Goal: Task Accomplishment & Management: Use online tool/utility

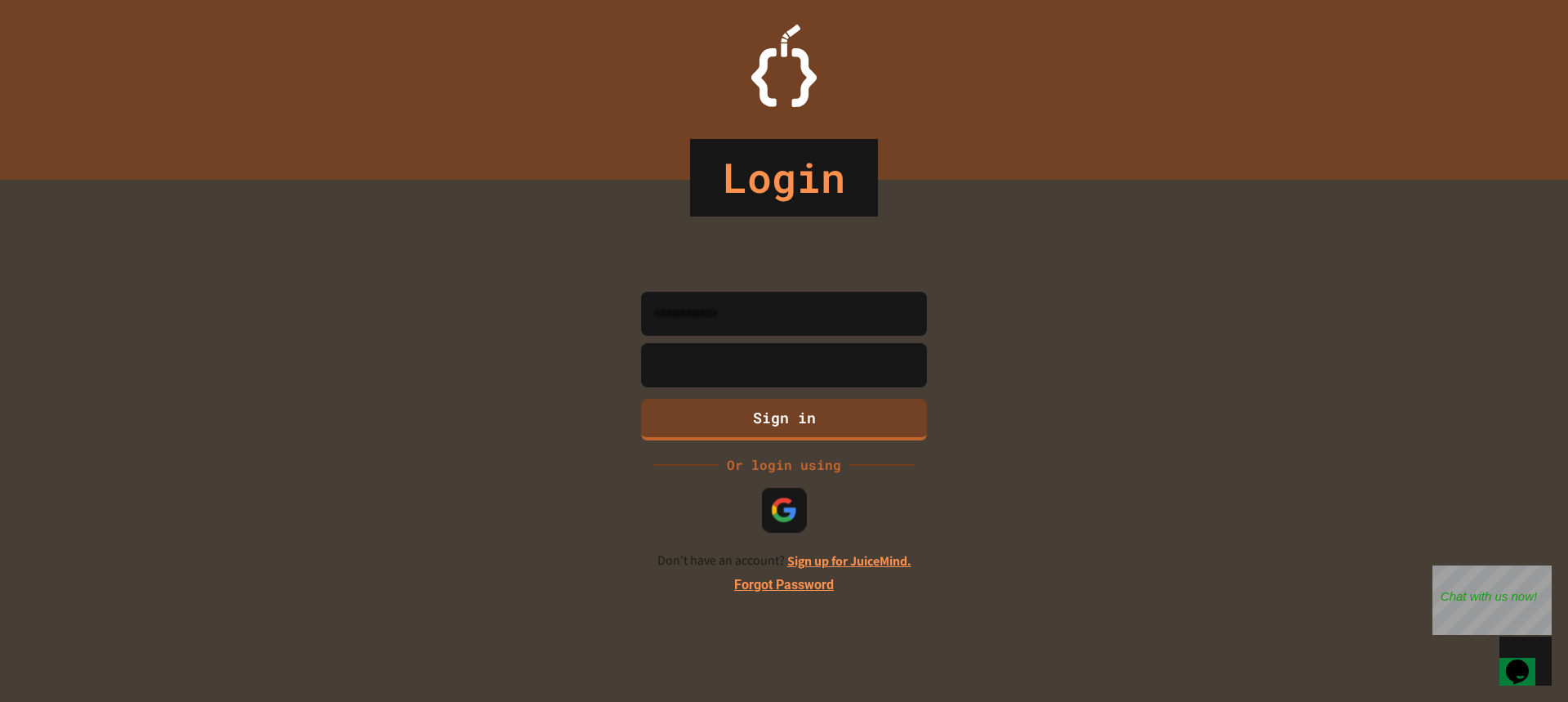
click at [778, 493] on div at bounding box center [784, 510] width 45 height 45
click at [1541, 570] on div "Close" at bounding box center [1540, 575] width 21 height 21
click at [787, 510] on img at bounding box center [784, 509] width 27 height 27
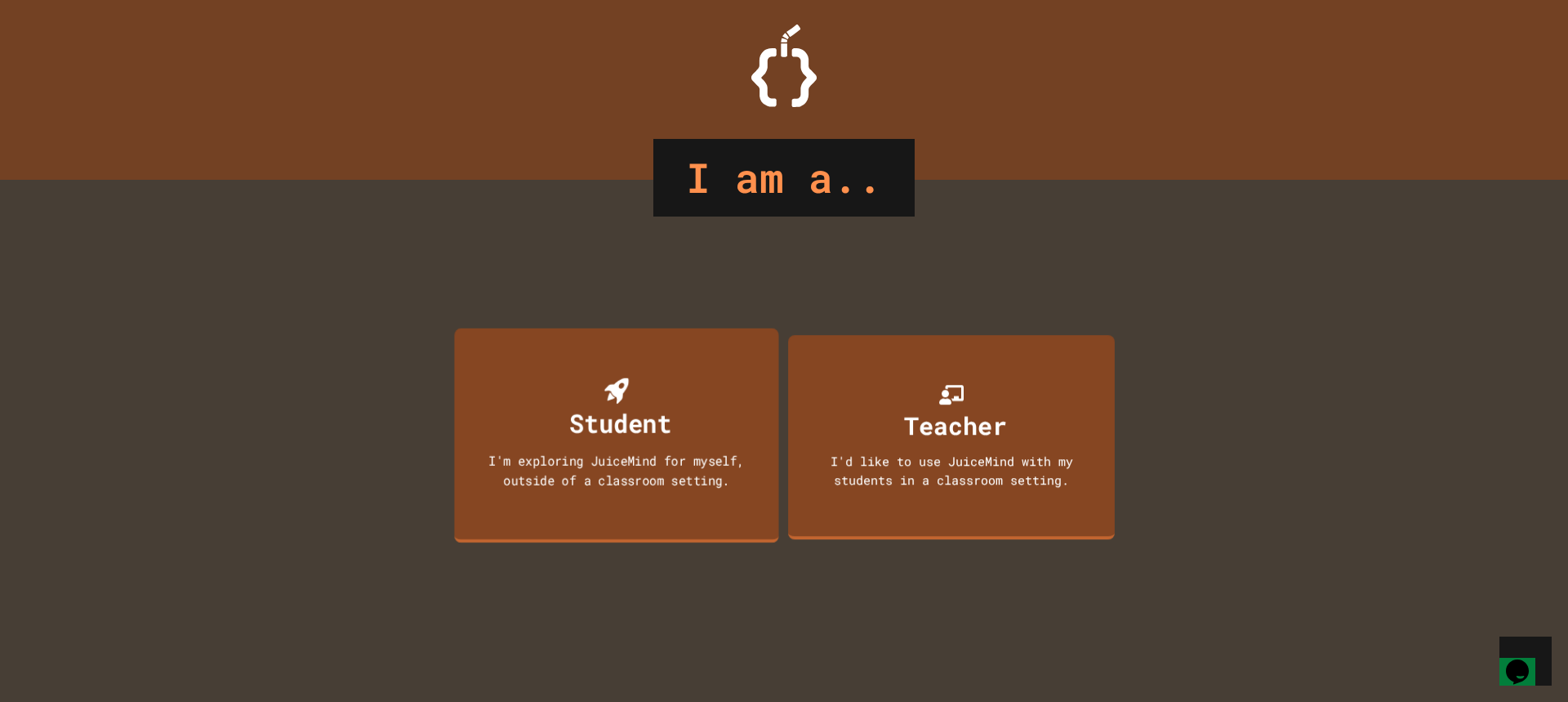
click at [683, 422] on div "Student I'm exploring JuiceMind for myself, outside of a classroom setting." at bounding box center [617, 435] width 325 height 215
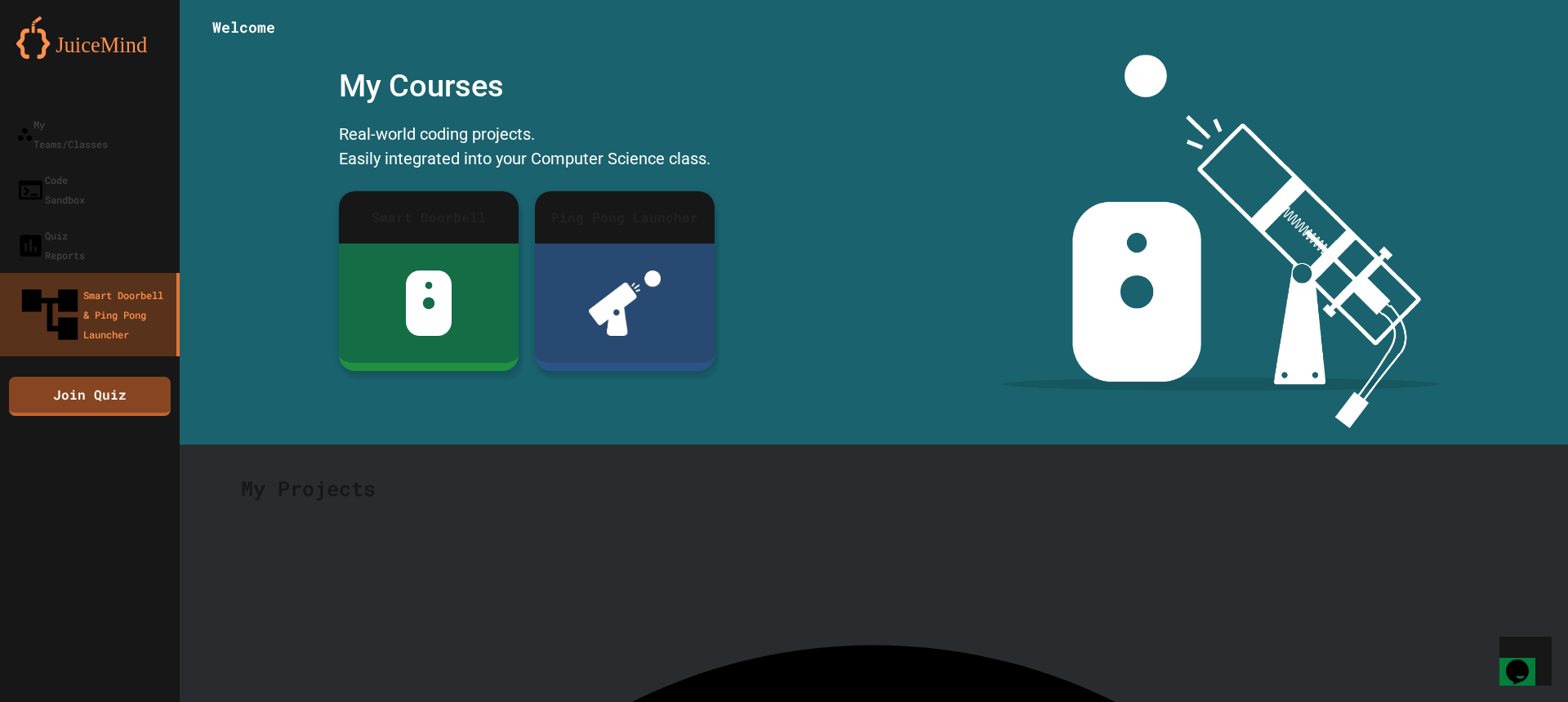
drag, startPoint x: 908, startPoint y: 268, endPoint x: 875, endPoint y: 270, distance: 33.1
drag, startPoint x: 884, startPoint y: 267, endPoint x: 866, endPoint y: 267, distance: 18.0
drag, startPoint x: 873, startPoint y: 263, endPoint x: 1321, endPoint y: 371, distance: 460.8
drag, startPoint x: 1283, startPoint y: 277, endPoint x: 677, endPoint y: 153, distance: 618.6
drag, startPoint x: 967, startPoint y: 235, endPoint x: 843, endPoint y: 356, distance: 173.3
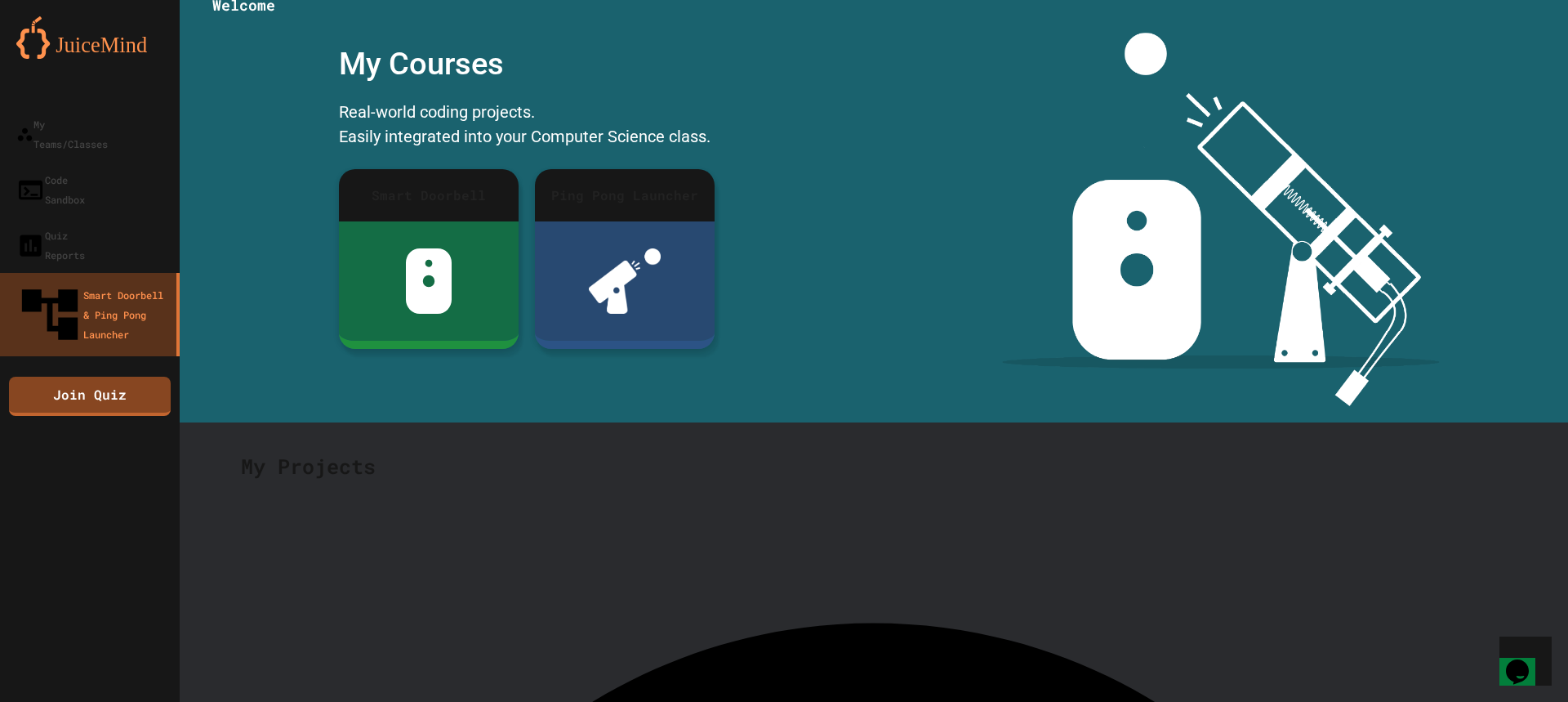
drag, startPoint x: 781, startPoint y: 420, endPoint x: 749, endPoint y: 427, distance: 32.8
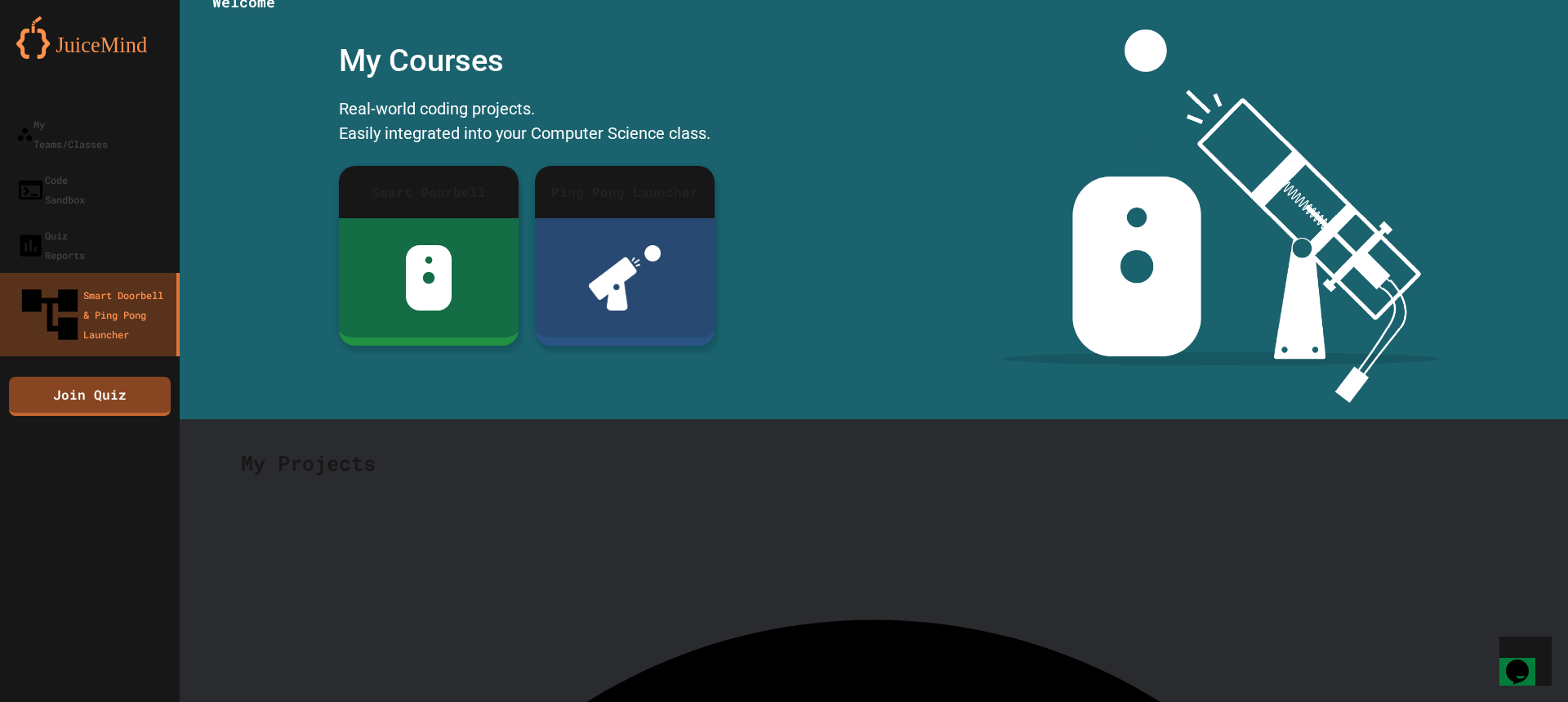
click at [1177, 369] on img at bounding box center [1221, 216] width 438 height 374
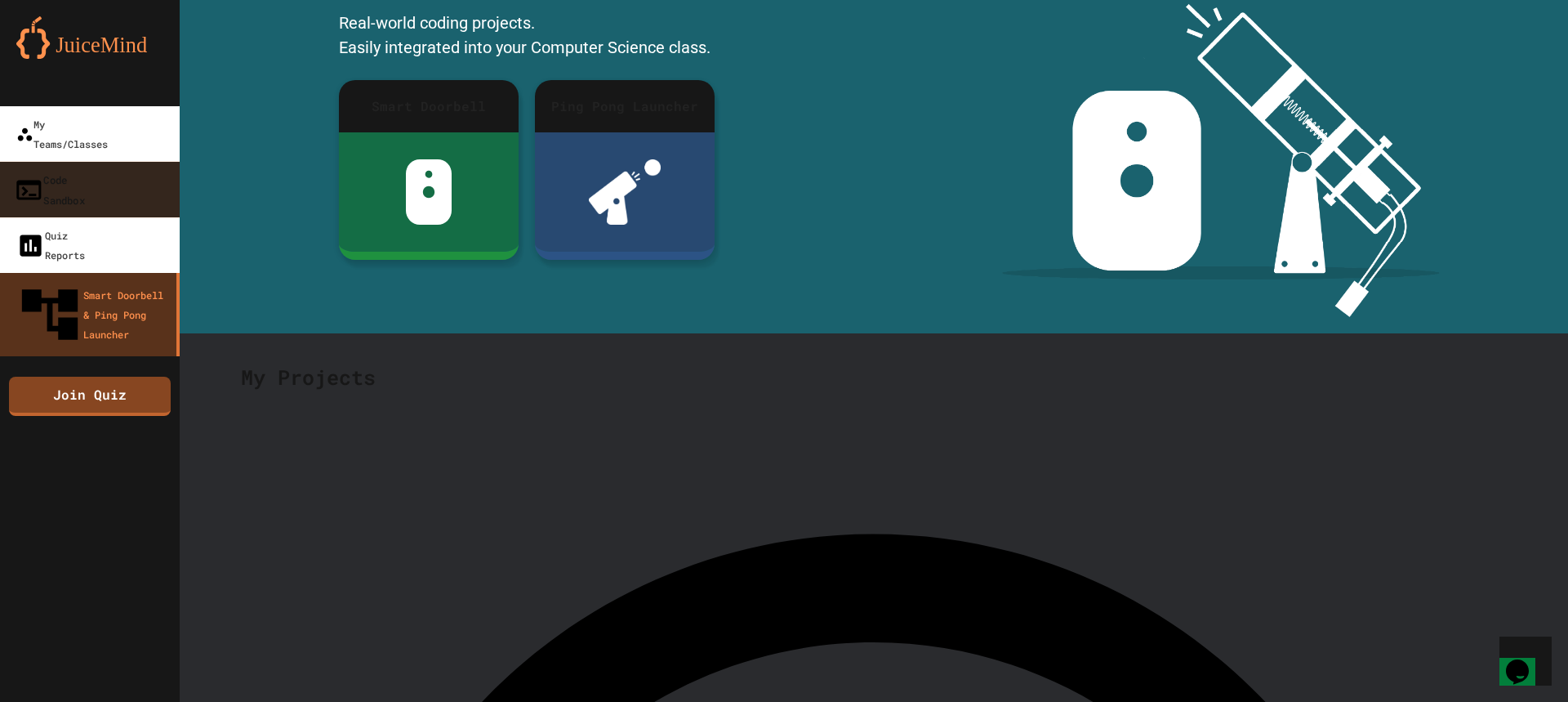
click at [142, 166] on link "Code Sandbox" at bounding box center [90, 189] width 186 height 57
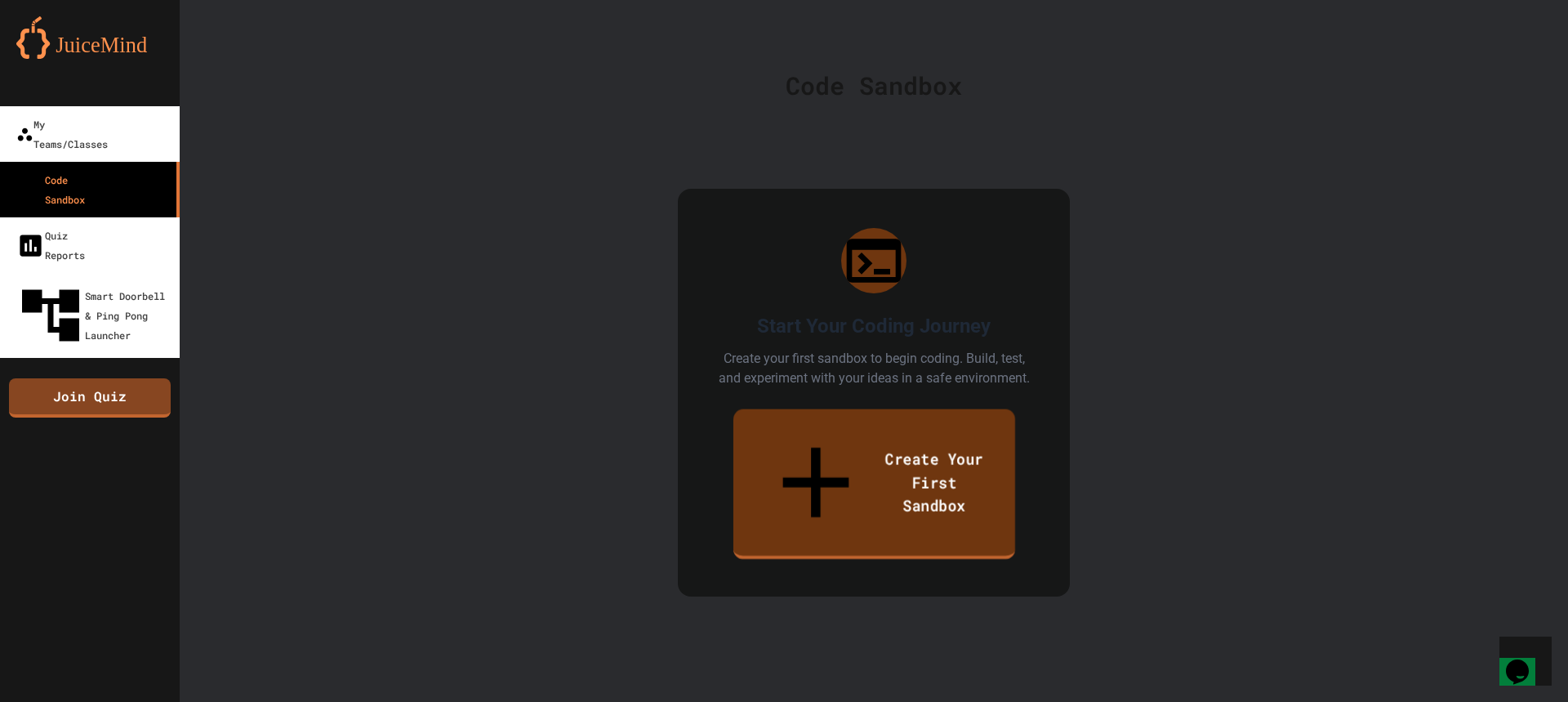
click at [802, 447] on link "Create Your First Sandbox" at bounding box center [874, 484] width 282 height 150
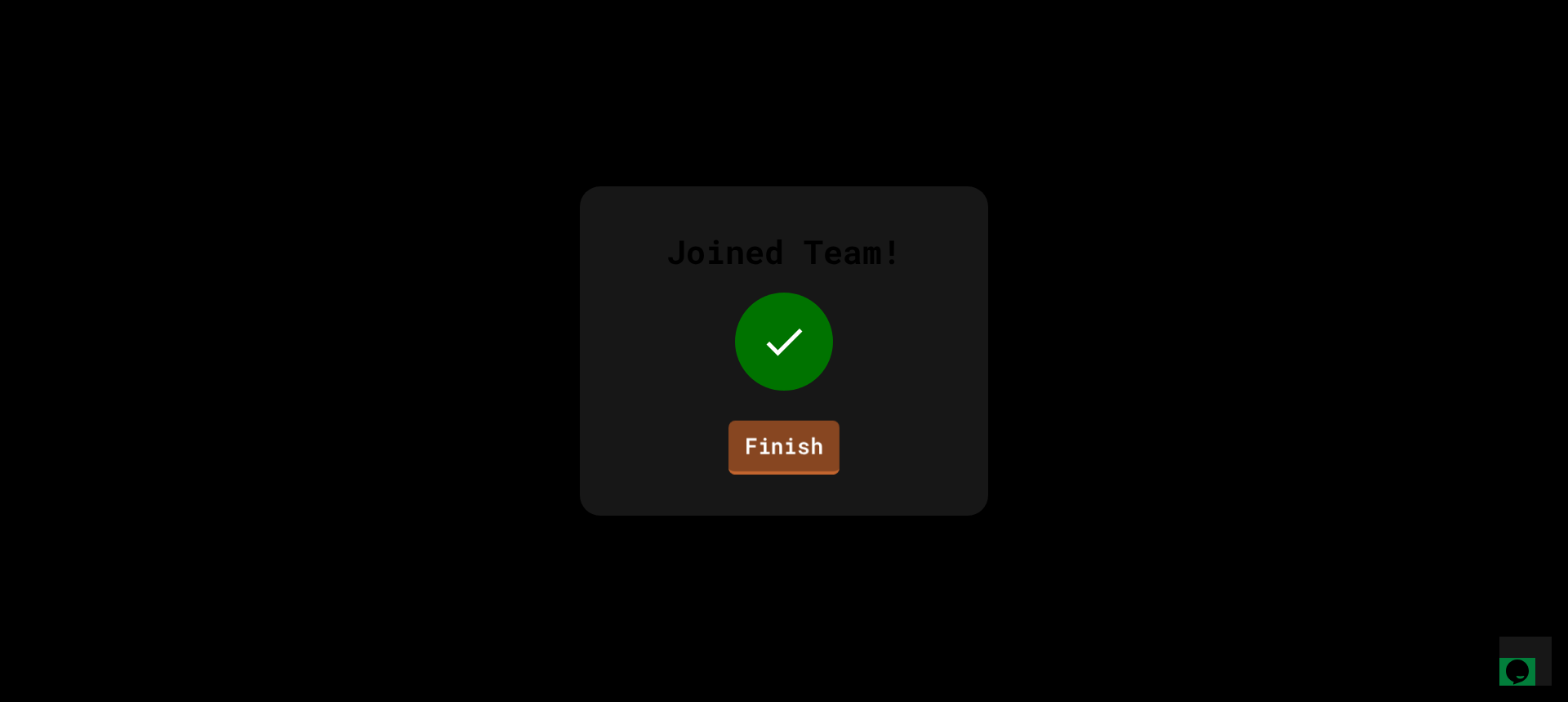
click at [784, 448] on link "Finish" at bounding box center [784, 447] width 111 height 53
